Goal: Communication & Community: Answer question/provide support

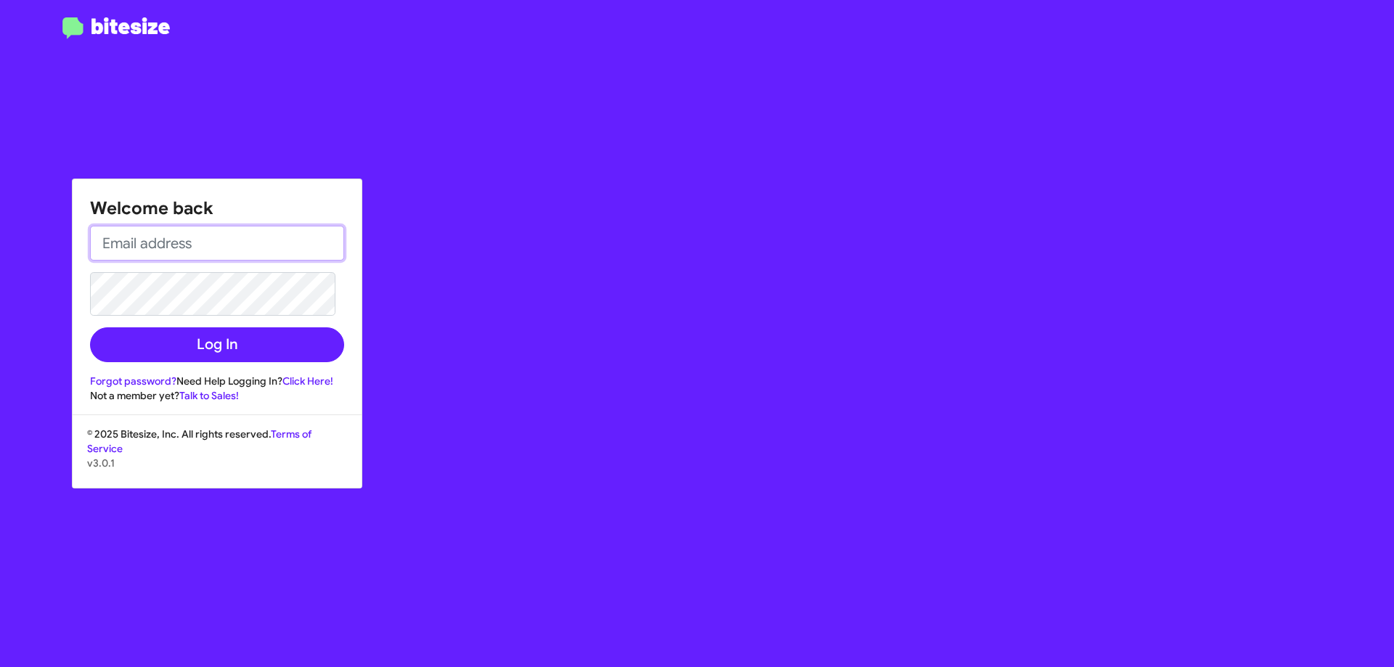
type input "[EMAIL_ADDRESS][DOMAIN_NAME]"
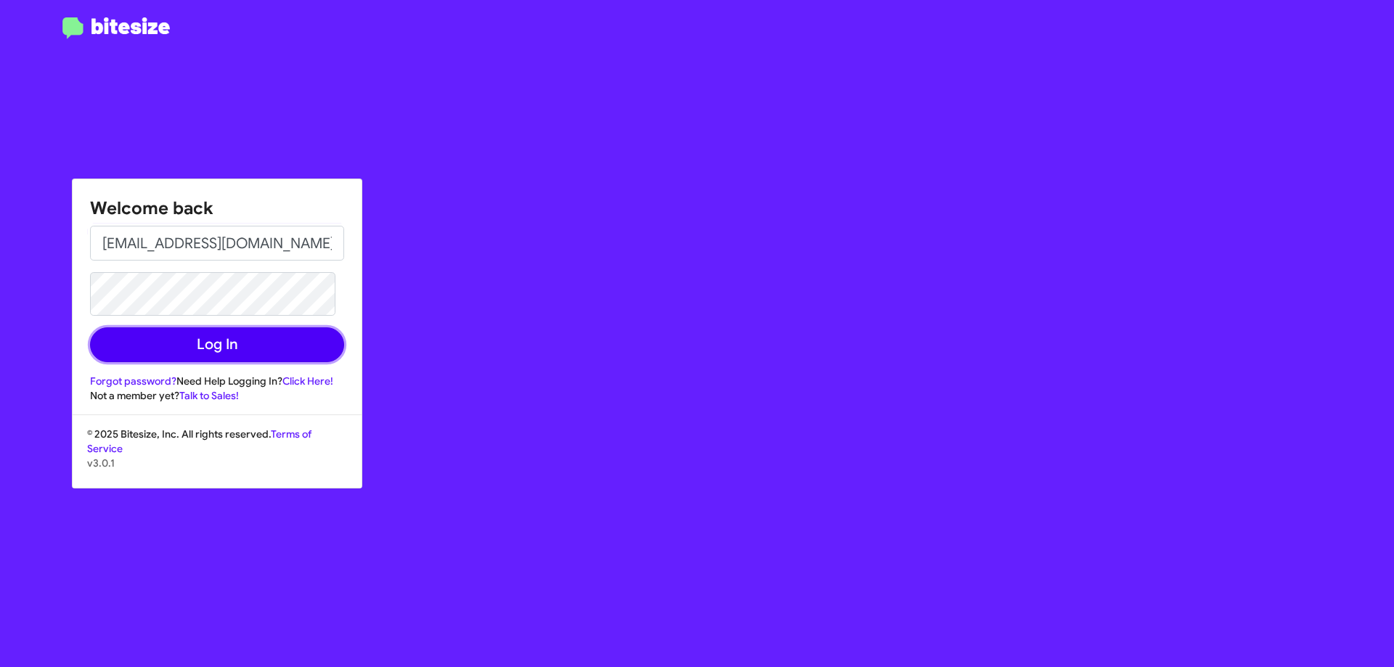
click at [248, 342] on button "Log In" at bounding box center [217, 345] width 254 height 35
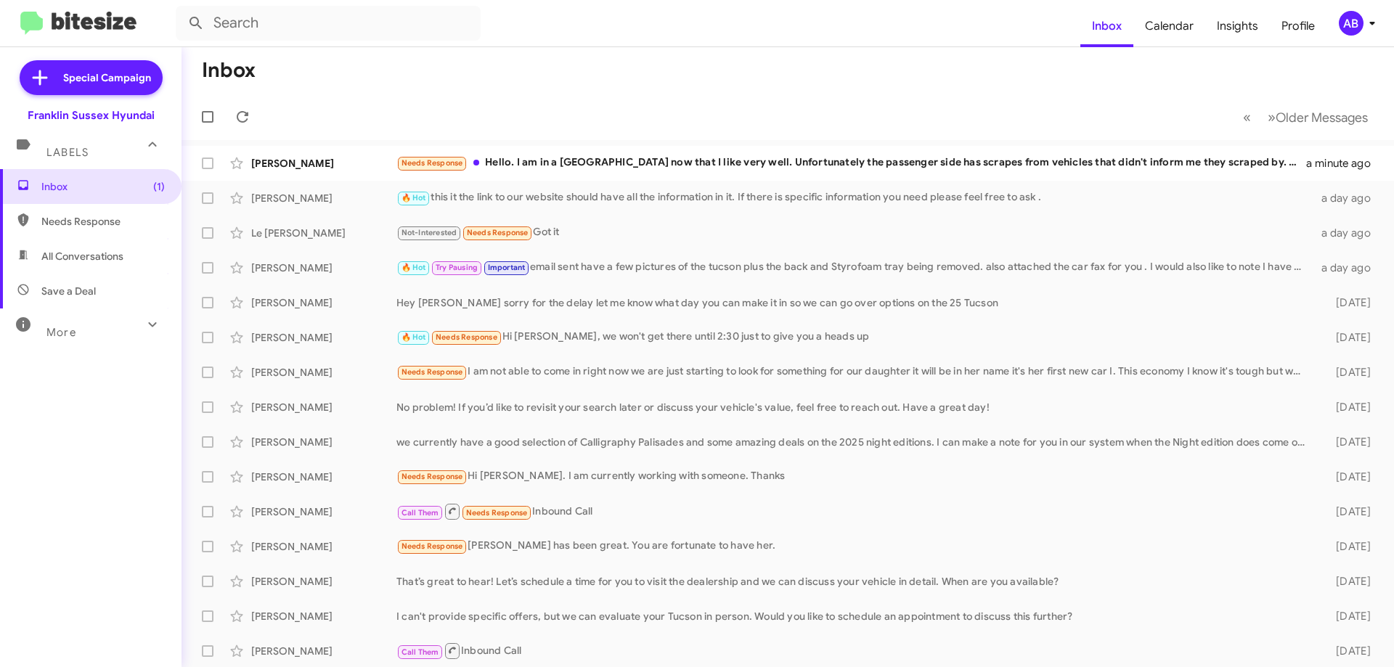
click at [365, 264] on div "[PERSON_NAME]" at bounding box center [323, 268] width 145 height 15
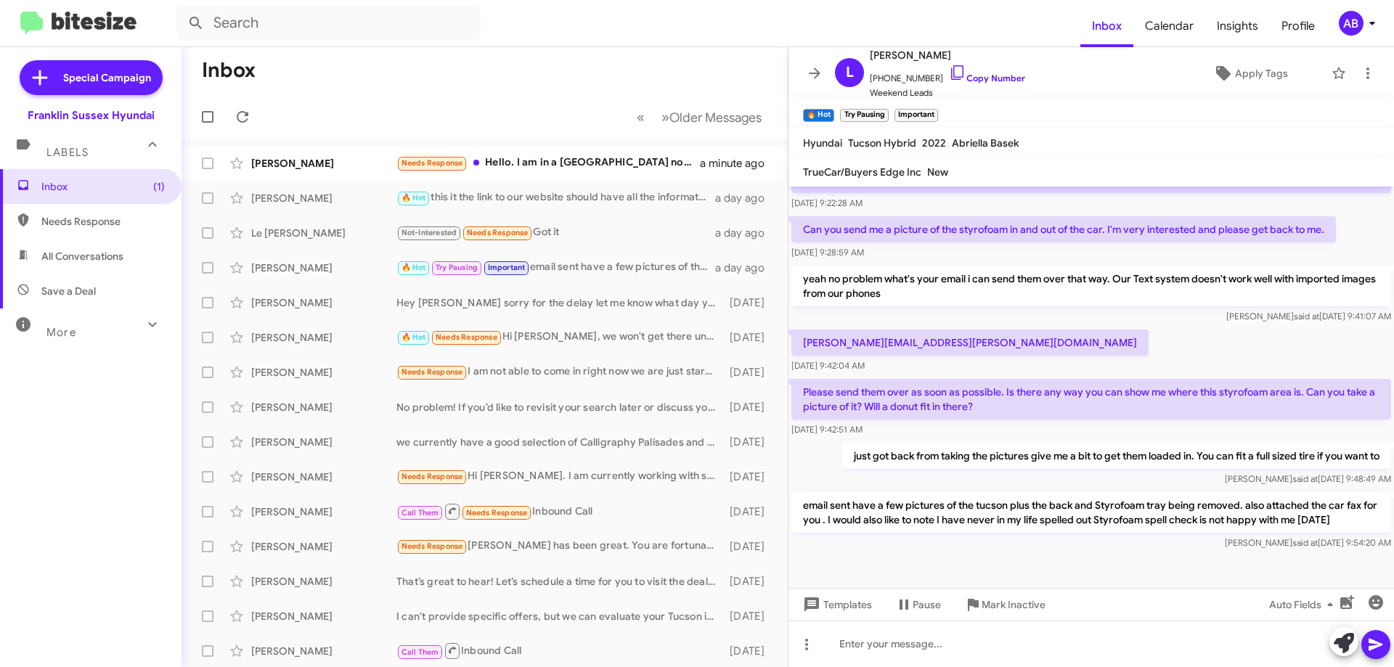
scroll to position [307, 0]
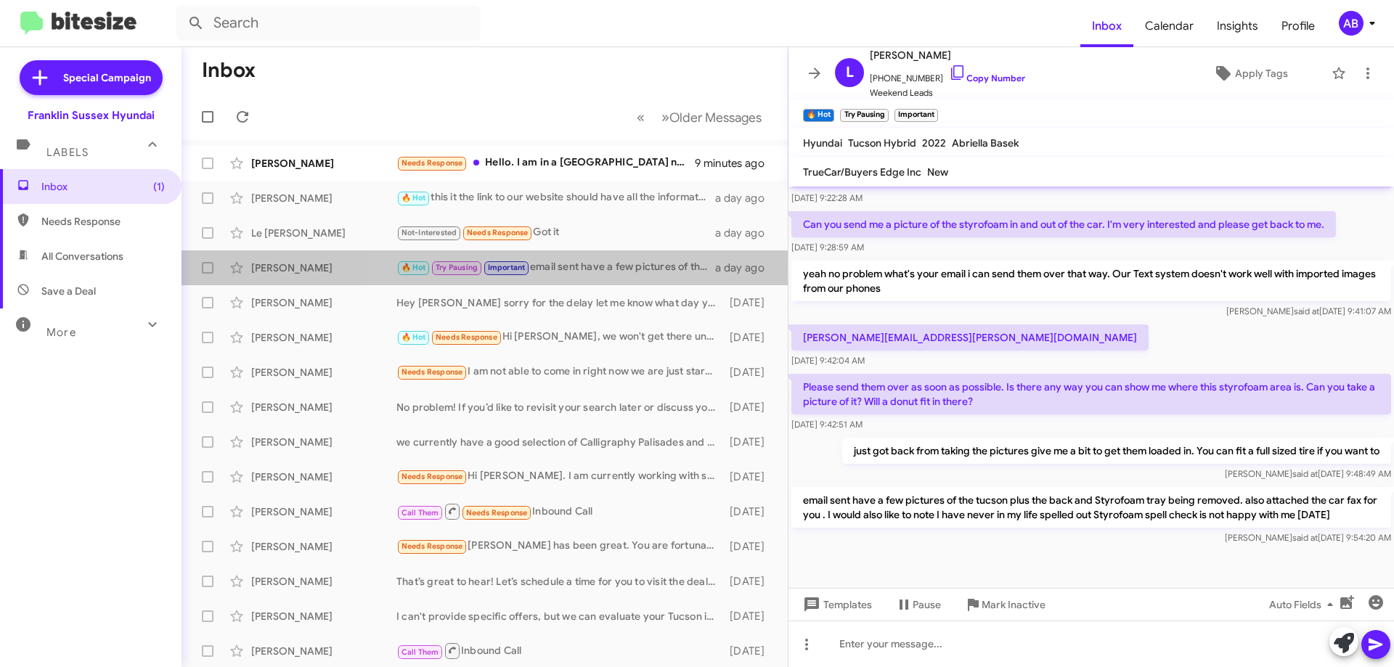
click at [616, 261] on div "🔥 Hot Try Pausing Important email sent have a few pictures of the tucson plus t…" at bounding box center [556, 267] width 319 height 17
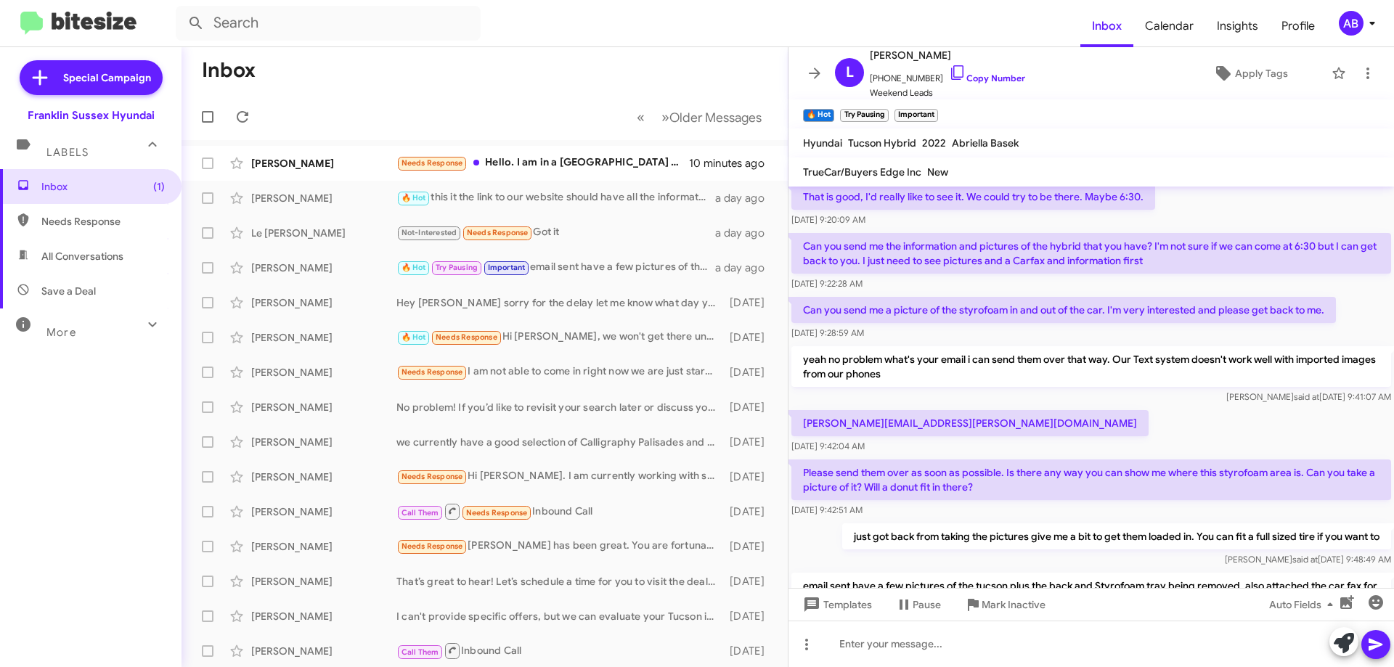
scroll to position [162, 0]
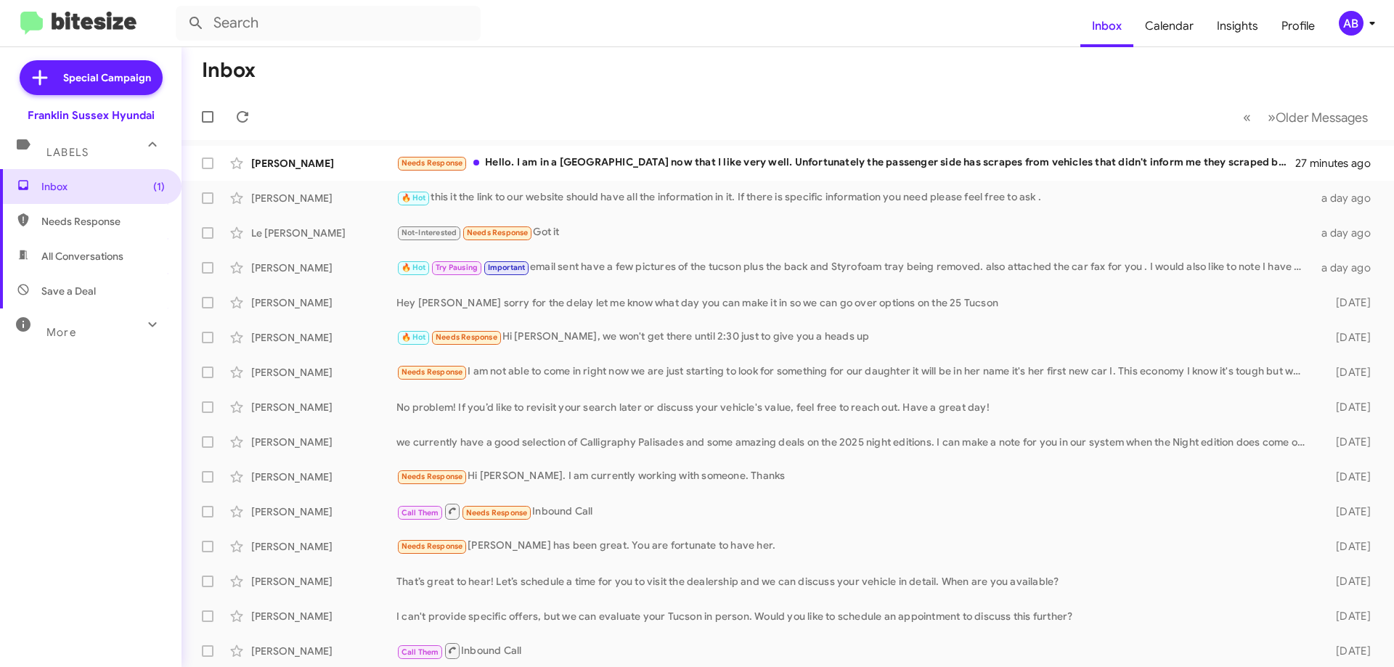
click at [349, 221] on div "Le [PERSON_NAME] Not-Interested Needs Response Got it a day ago" at bounding box center [788, 233] width 1190 height 29
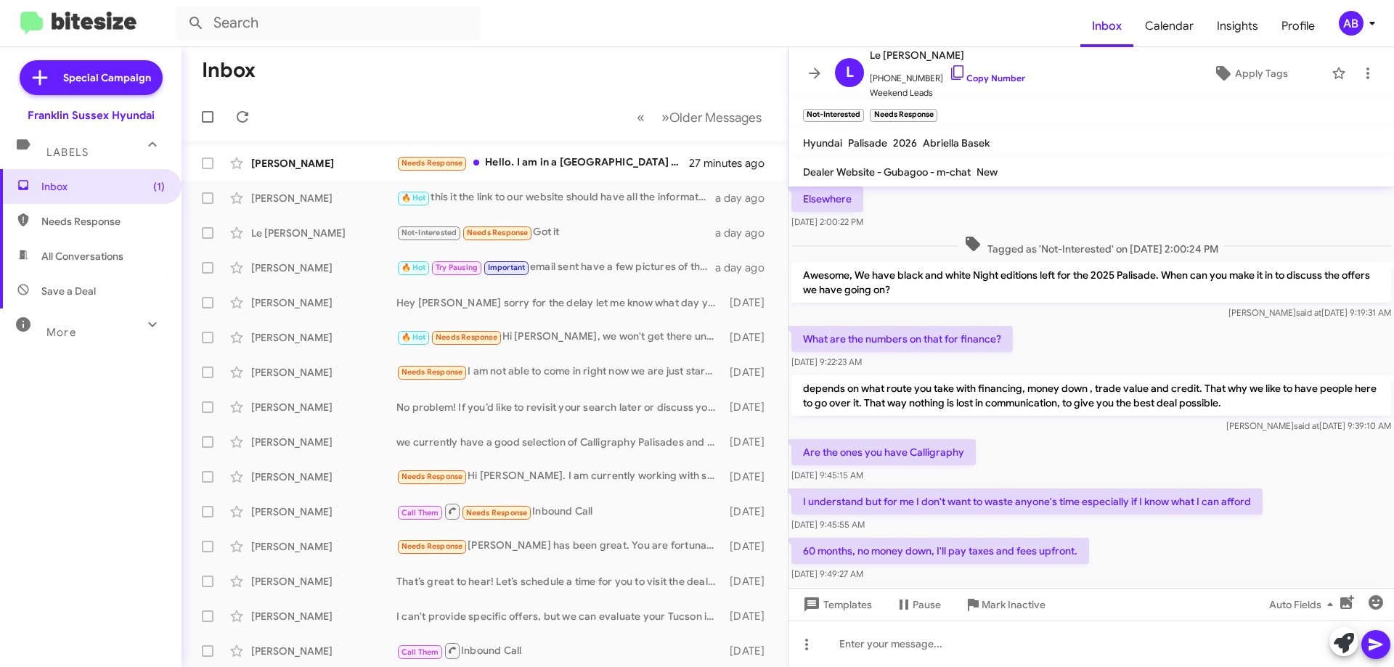
scroll to position [229, 0]
